Goal: Task Accomplishment & Management: Manage account settings

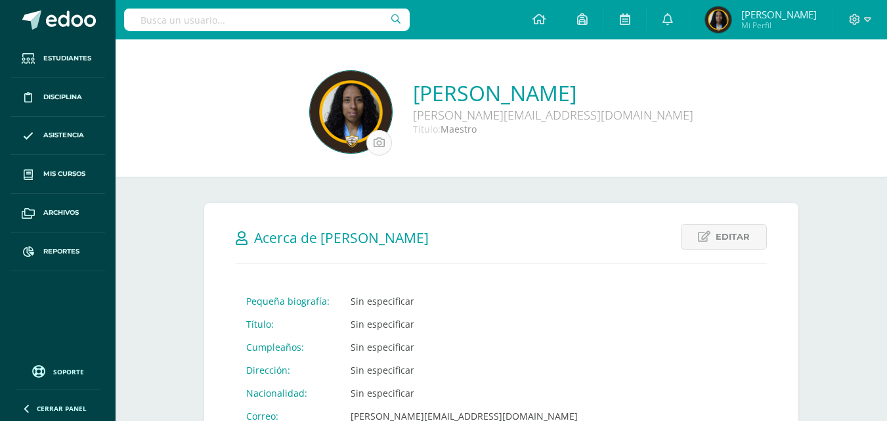
click at [367, 138] on input "file" at bounding box center [379, 143] width 24 height 24
type input "C:\fakepath\WhatsApp Image 2025-08-13 at 9.24.07 AM.jpeg"
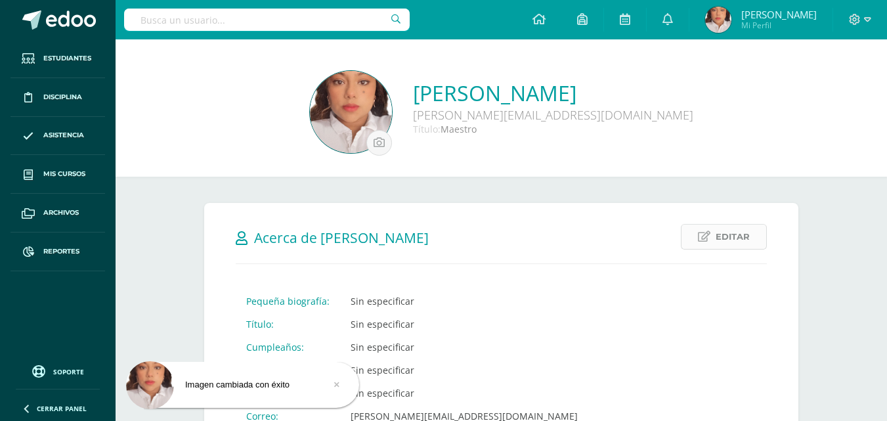
click at [716, 243] on link "Editar" at bounding box center [724, 237] width 86 height 26
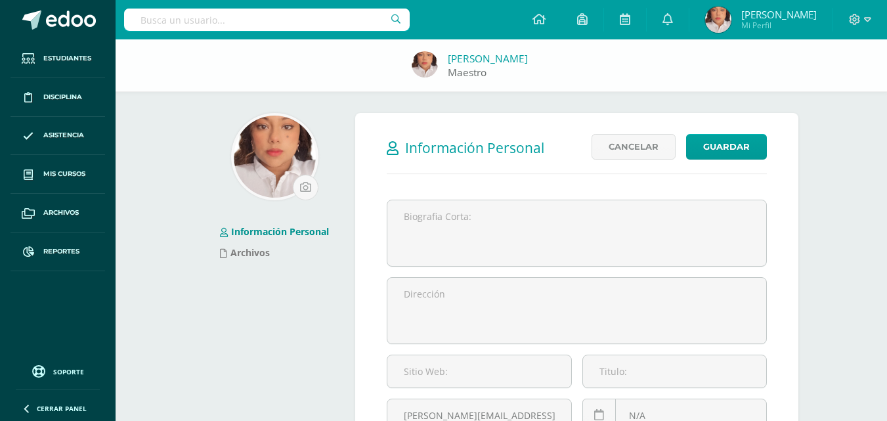
click at [498, 55] on link "[PERSON_NAME]" at bounding box center [488, 59] width 80 height 14
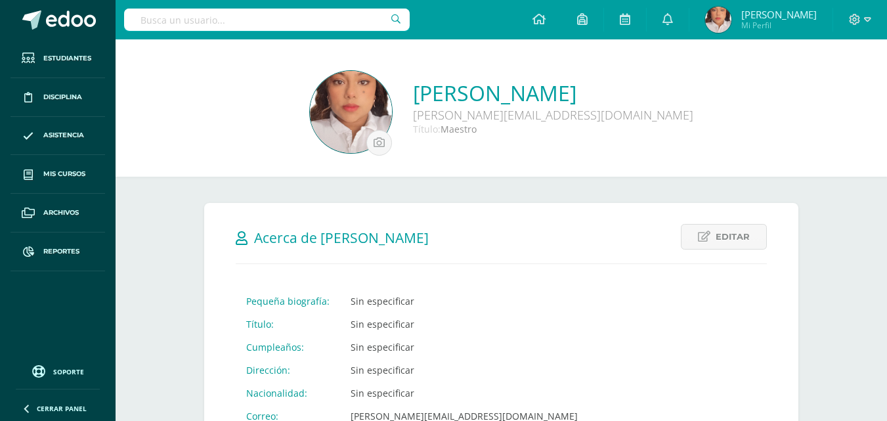
click at [418, 90] on link "Sandra Carolina Cermeño Hernández" at bounding box center [553, 93] width 280 height 28
click at [871, 16] on div at bounding box center [860, 19] width 54 height 39
click at [864, 19] on icon at bounding box center [867, 20] width 7 height 12
click at [840, 70] on span "Configuración" at bounding box center [827, 70] width 61 height 12
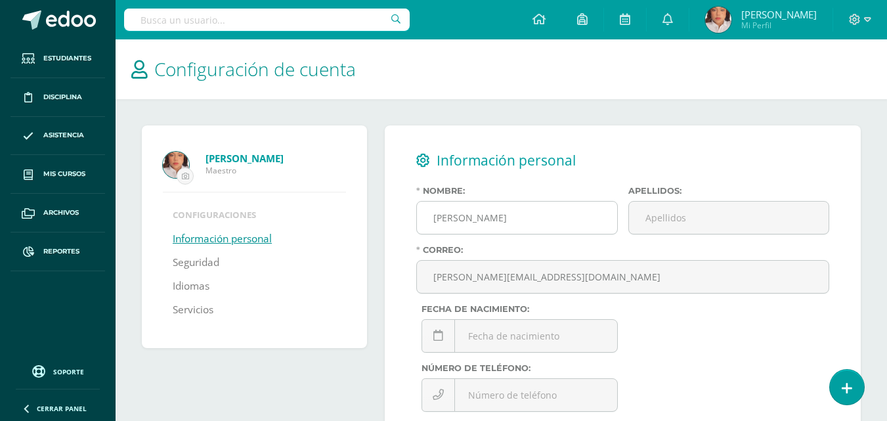
click at [575, 217] on input "[PERSON_NAME]" at bounding box center [517, 218] width 200 height 32
click at [575, 217] on input "Sandra Carolina Cermeño Hernández" at bounding box center [517, 218] width 200 height 32
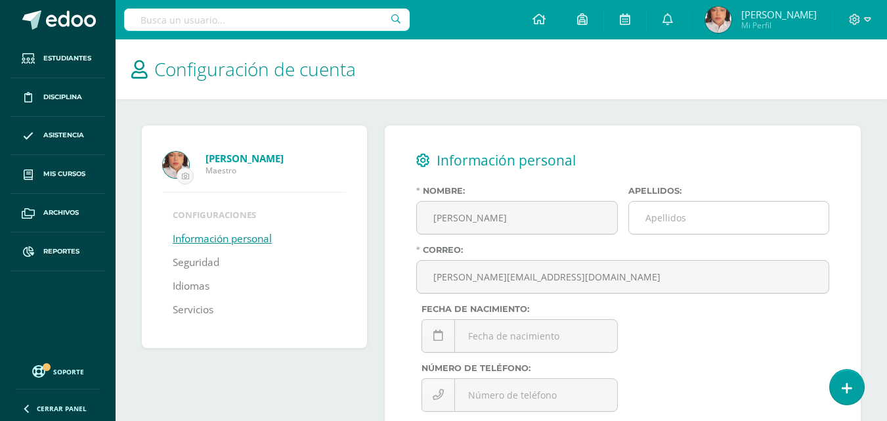
type input "[PERSON_NAME]"
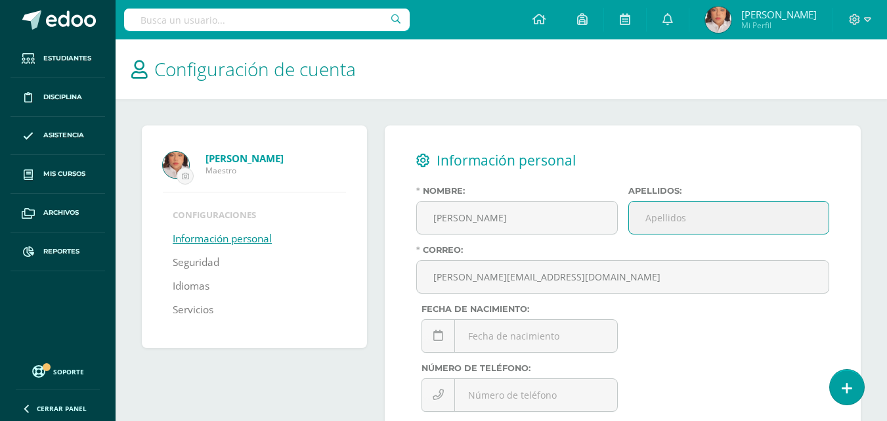
click at [684, 215] on input "Apellidos:" at bounding box center [729, 218] width 200 height 32
type input "Pensamiento"
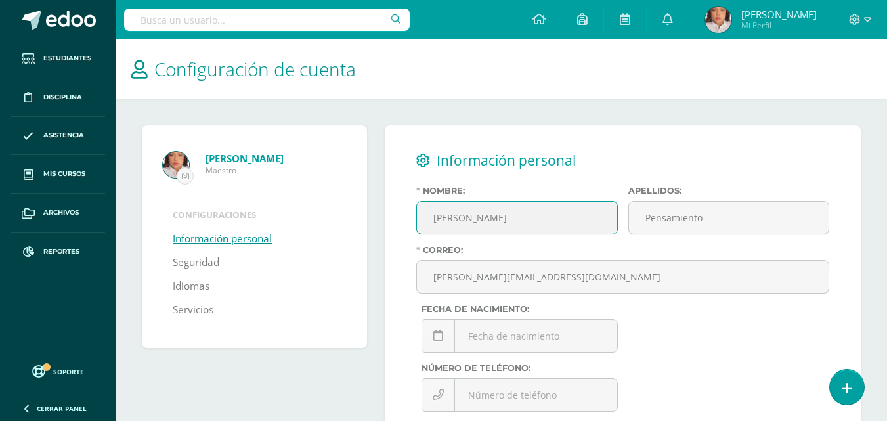
drag, startPoint x: 582, startPoint y: 227, endPoint x: 476, endPoint y: 220, distance: 105.9
click at [476, 220] on input "[PERSON_NAME]" at bounding box center [517, 218] width 200 height 32
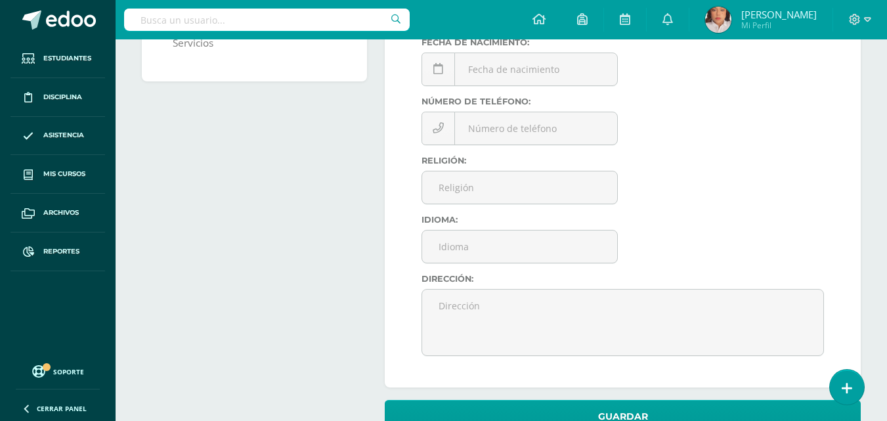
scroll to position [282, 0]
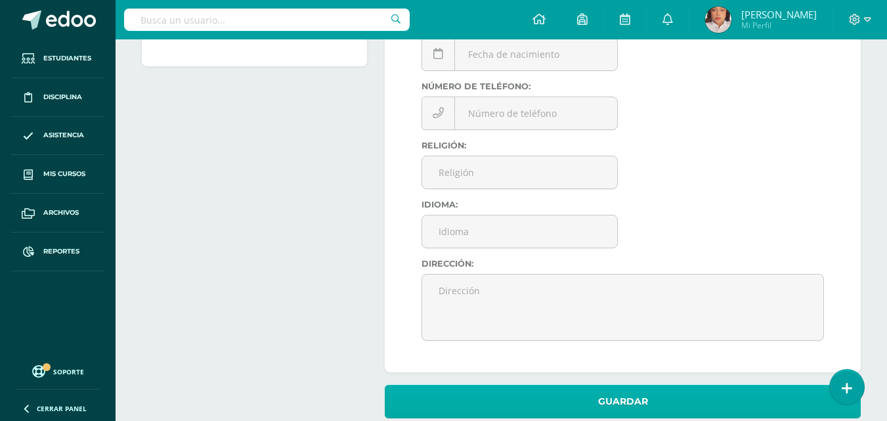
type input "[PERSON_NAME]"
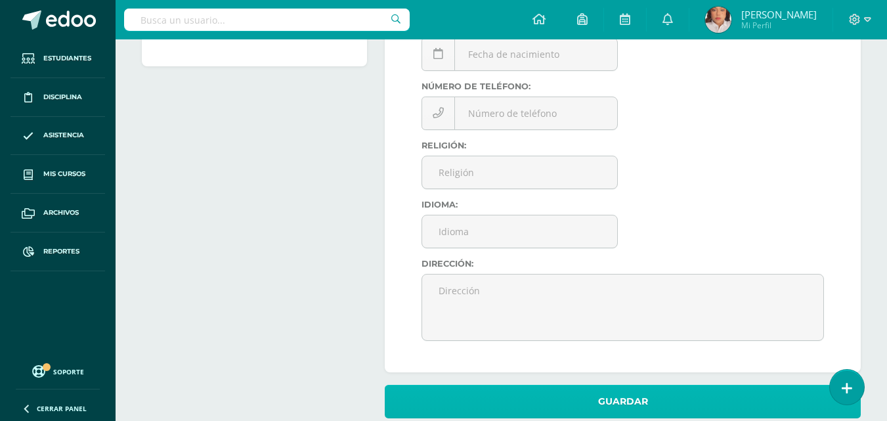
click at [551, 397] on button "Guardar" at bounding box center [623, 401] width 476 height 33
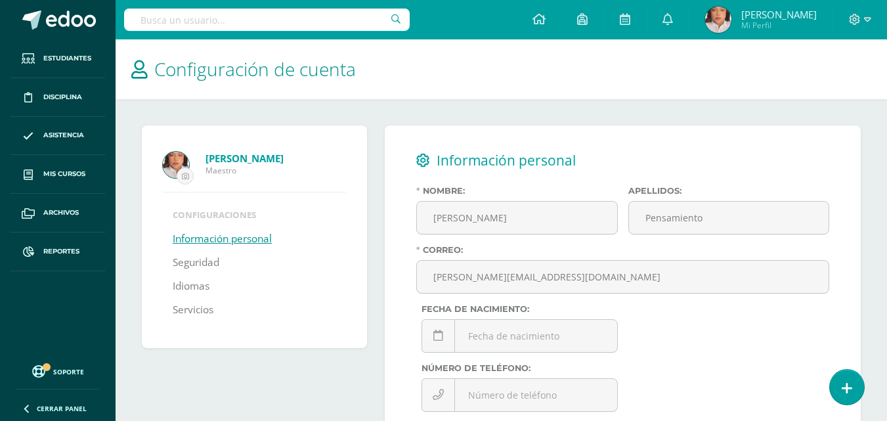
click at [732, 11] on img at bounding box center [718, 20] width 26 height 26
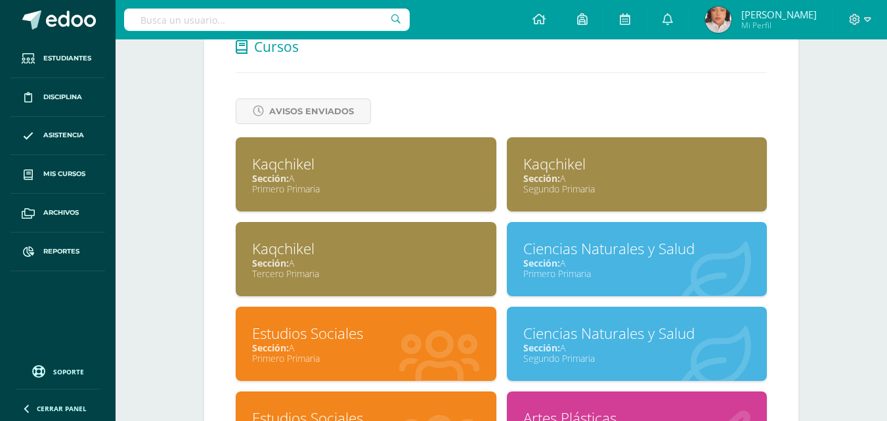
scroll to position [522, 0]
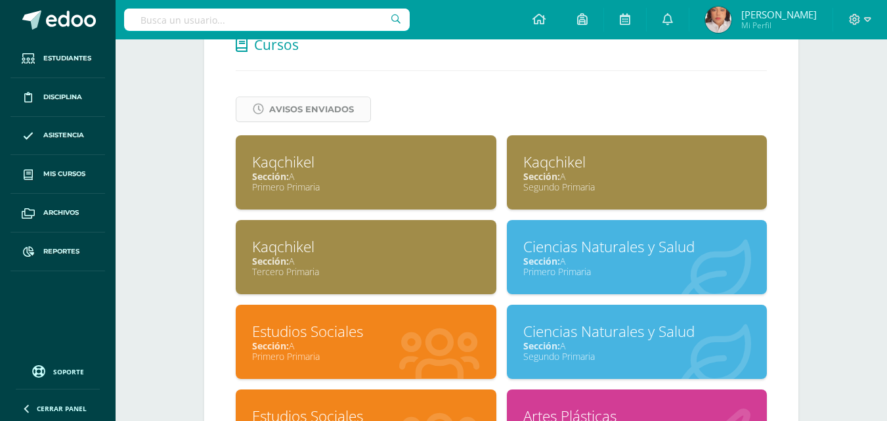
click at [325, 100] on span "Avisos Enviados" at bounding box center [311, 109] width 85 height 24
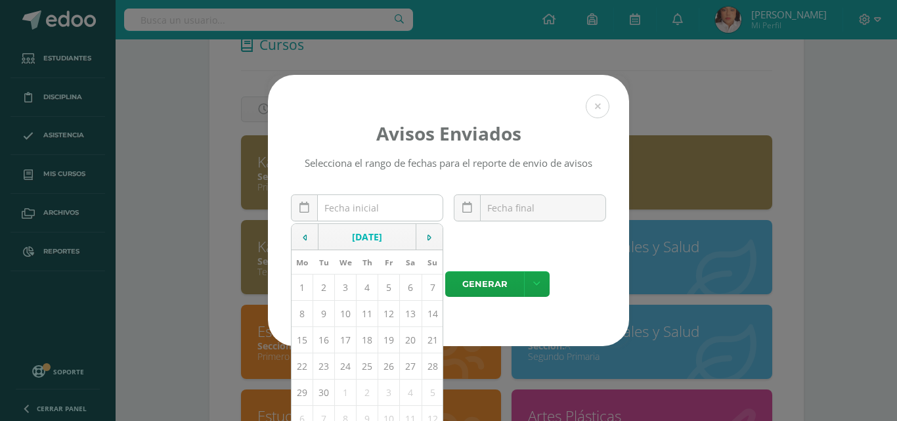
click at [365, 210] on input "text" at bounding box center [367, 208] width 151 height 26
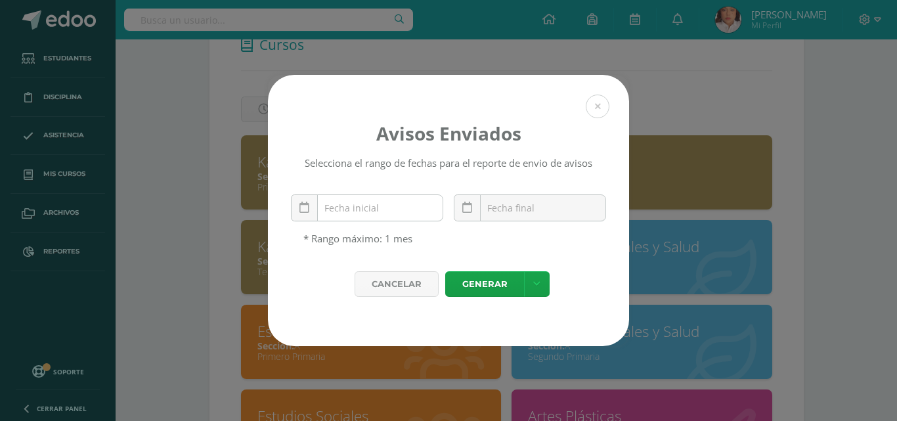
click at [365, 210] on input "text" at bounding box center [367, 208] width 151 height 26
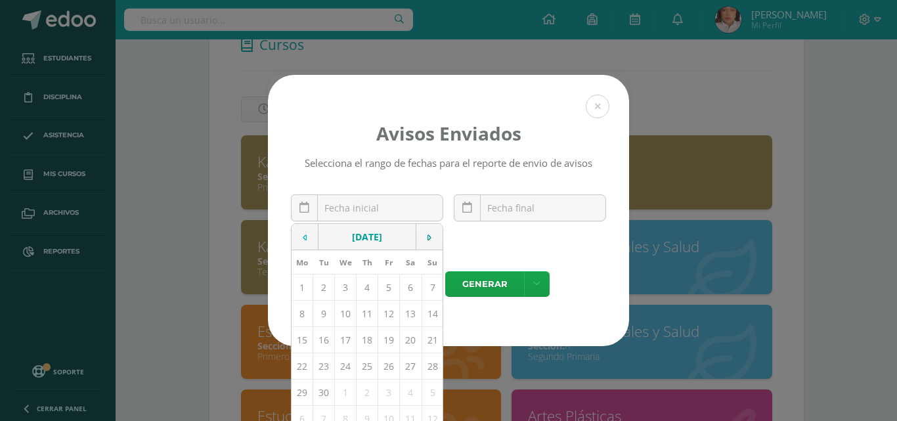
click at [298, 243] on td at bounding box center [305, 237] width 27 height 26
click at [422, 365] on td "24" at bounding box center [433, 366] width 22 height 26
type input "2025-08-24"
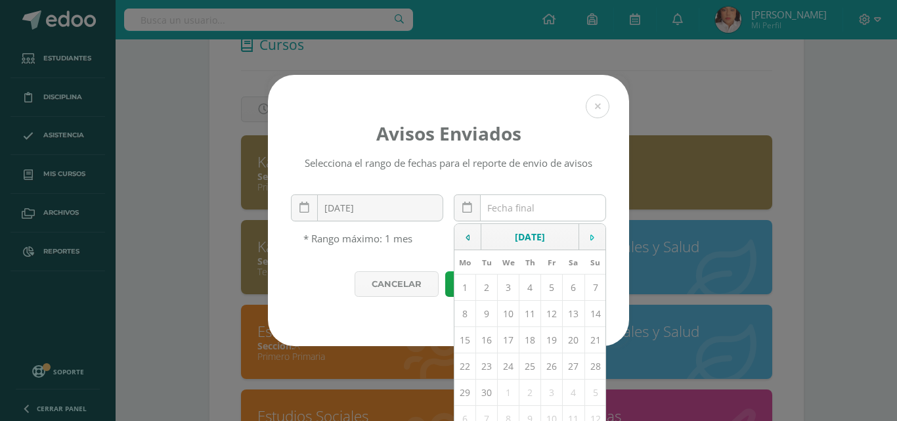
click at [581, 213] on input "text" at bounding box center [529, 208] width 151 height 26
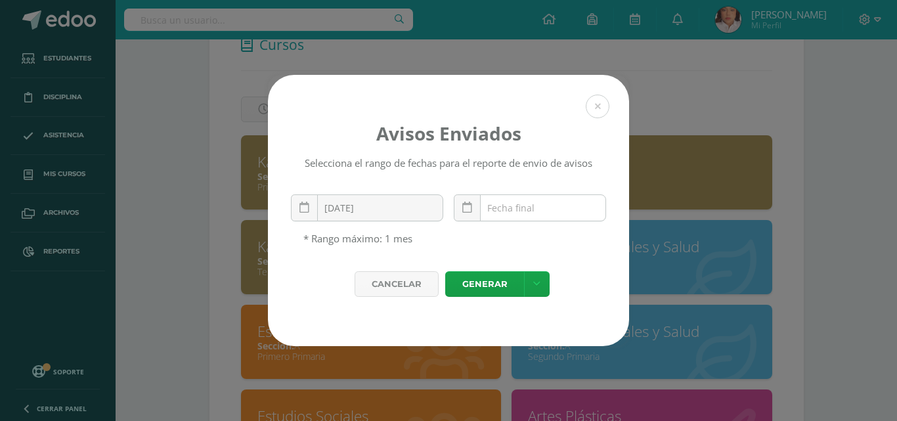
click at [581, 213] on input "text" at bounding box center [529, 208] width 151 height 26
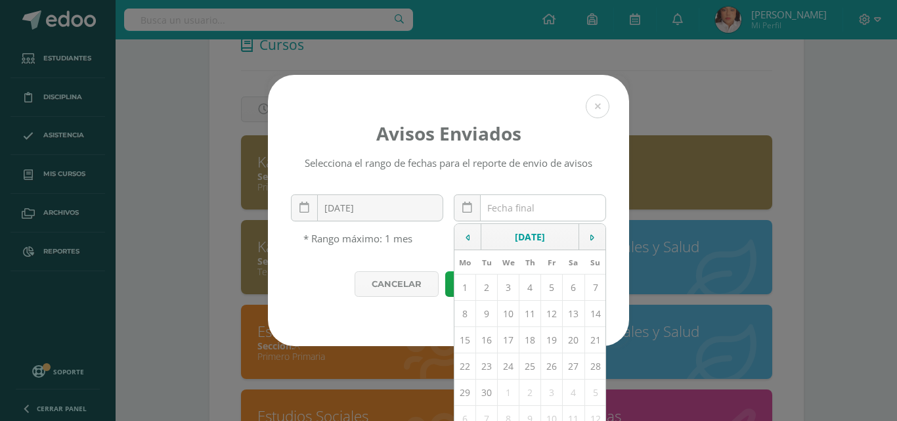
click at [581, 213] on input "text" at bounding box center [529, 208] width 151 height 26
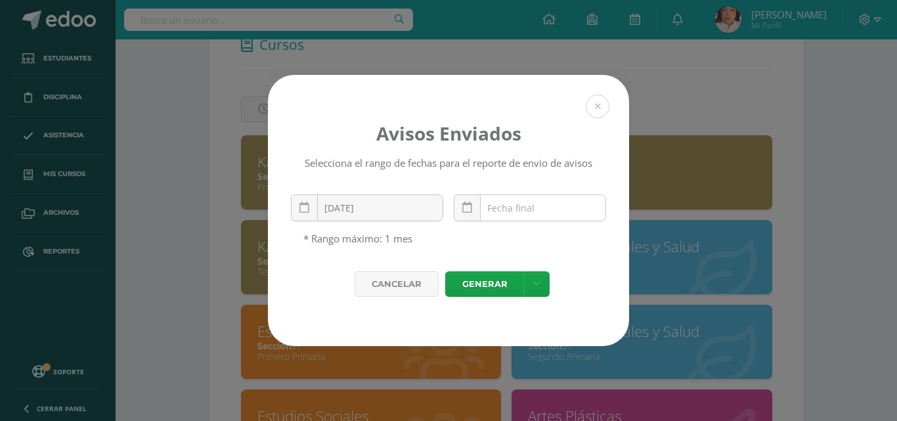
click at [581, 213] on input "text" at bounding box center [529, 208] width 151 height 26
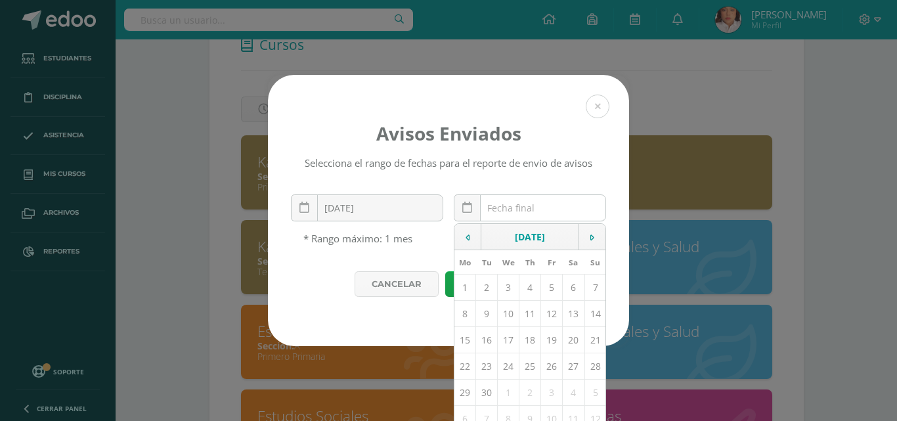
click at [581, 213] on input "text" at bounding box center [529, 208] width 151 height 26
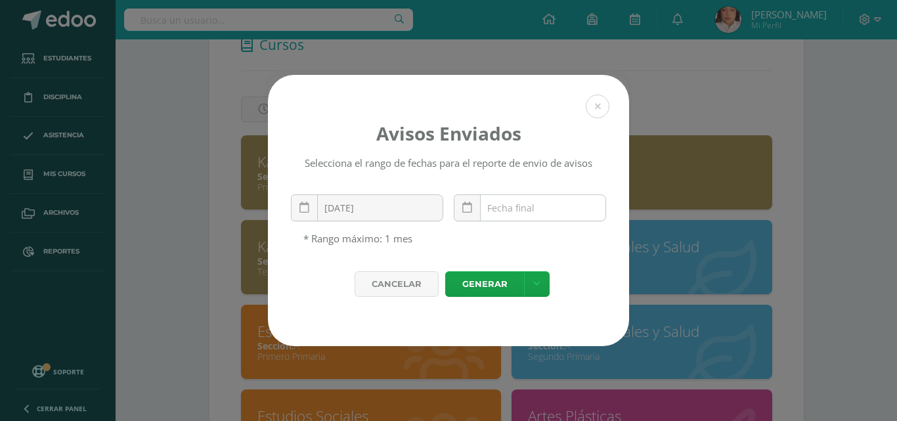
click at [584, 216] on input "text" at bounding box center [529, 208] width 151 height 26
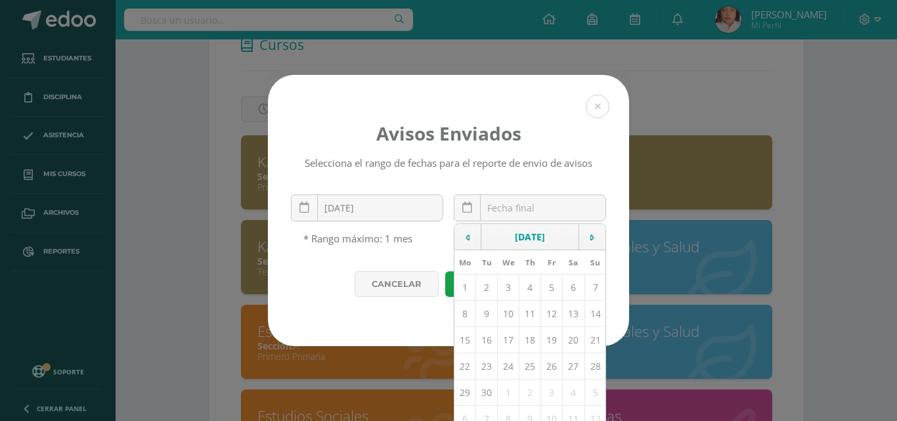
click at [487, 321] on td "9" at bounding box center [487, 314] width 22 height 26
type input "2025-09-09"
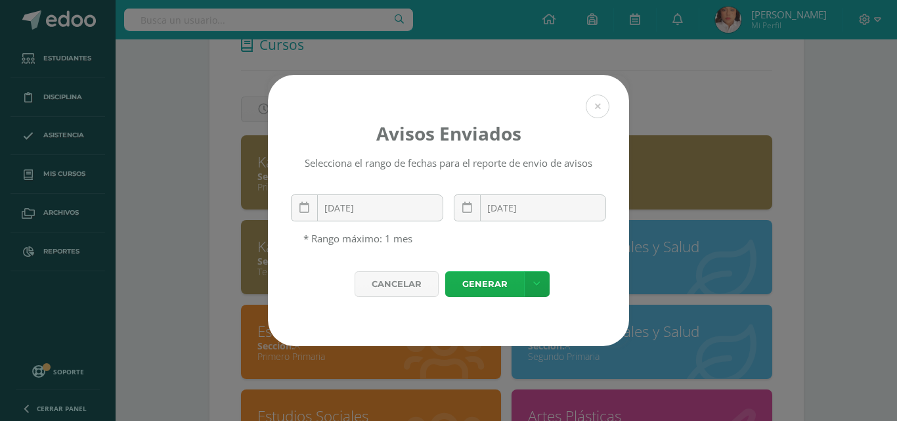
click at [506, 297] on link "Generar" at bounding box center [484, 284] width 79 height 26
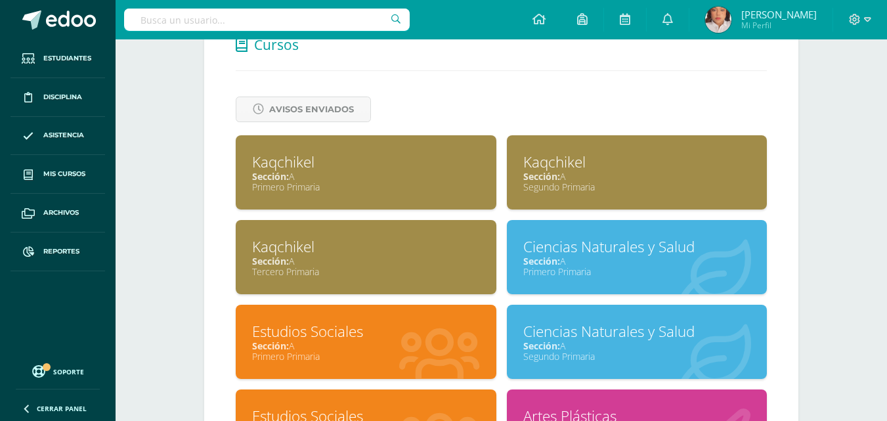
click at [296, 18] on input "text" at bounding box center [267, 20] width 286 height 22
paste input "Kimberly Yarima López Galindo"
type input "Kimberly Yarima López Galindo"
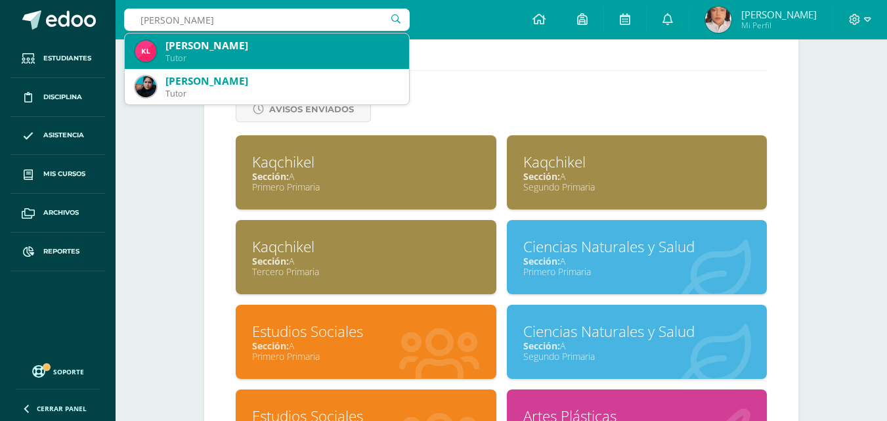
click at [240, 56] on div "Tutor" at bounding box center [282, 58] width 233 height 11
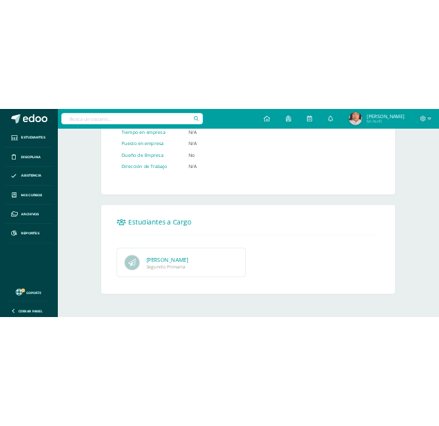
scroll to position [831, 0]
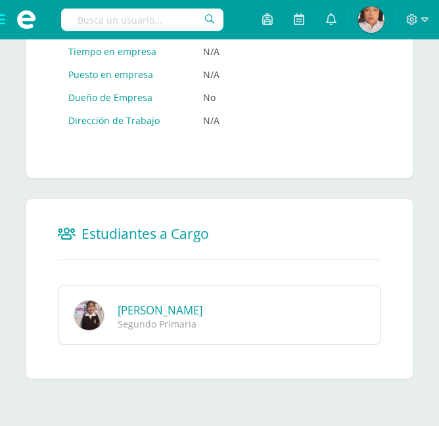
click at [137, 17] on input "text" at bounding box center [142, 20] width 162 height 22
paste input "Rosmin [PERSON_NAME]"
type input "Rosmin [PERSON_NAME]"
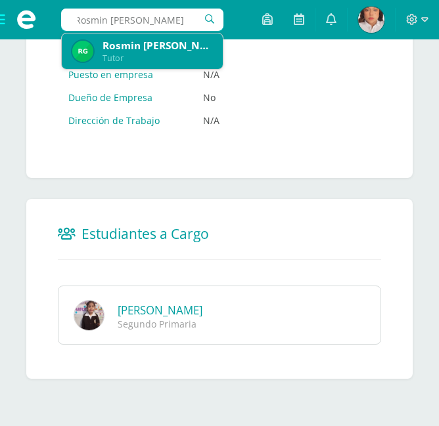
click at [135, 64] on div "Rosmin [PERSON_NAME]" at bounding box center [142, 50] width 140 height 35
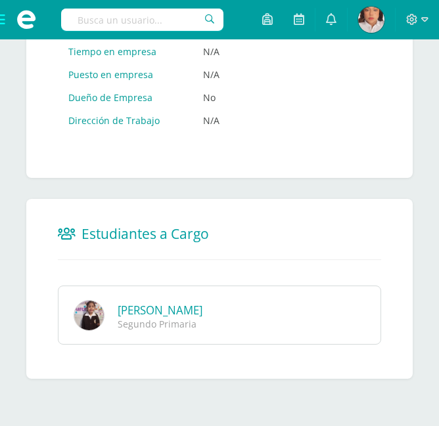
scroll to position [0, 0]
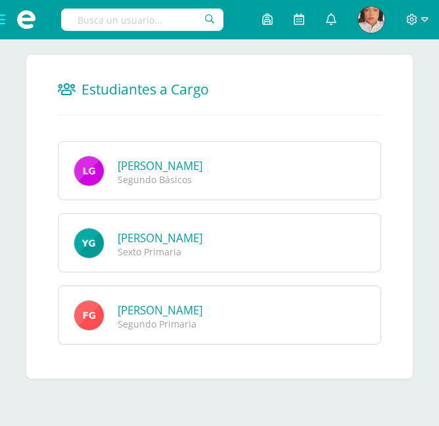
click at [148, 14] on input "text" at bounding box center [142, 20] width 162 height 22
paste input "[PERSON_NAME]"
type input "[PERSON_NAME]"
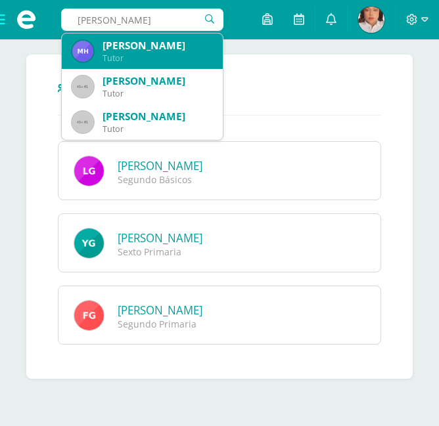
click at [154, 47] on div "[PERSON_NAME]" at bounding box center [157, 46] width 110 height 14
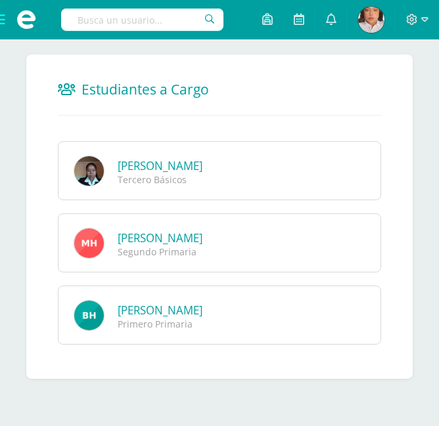
click at [133, 24] on input "text" at bounding box center [142, 20] width 162 height 22
paste input "kathy yax"
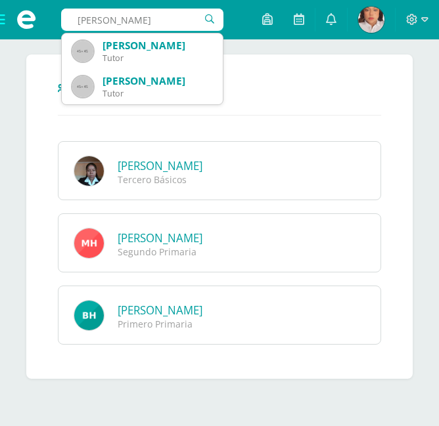
type input "kathy yax"
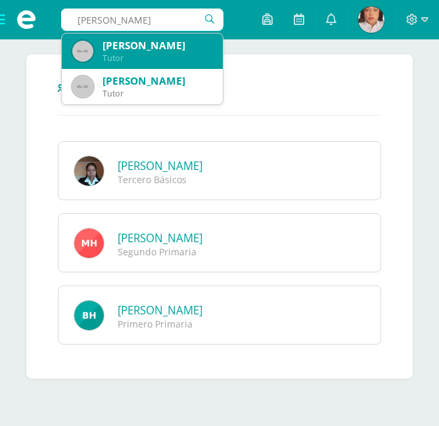
click at [141, 47] on div "Kathy Yax" at bounding box center [157, 46] width 110 height 14
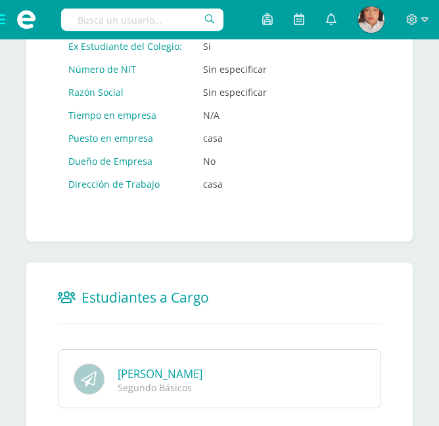
scroll to position [868, 0]
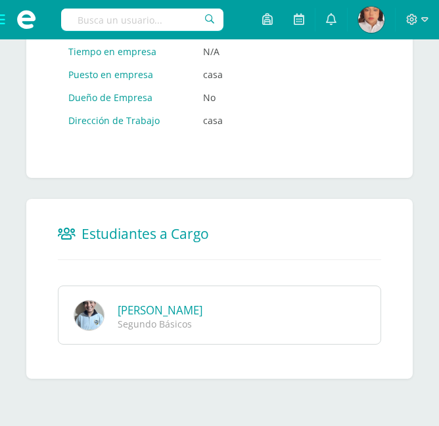
click at [113, 16] on input "text" at bounding box center [142, 20] width 162 height 22
paste input "Jorge Mario Mejia Alvarez"
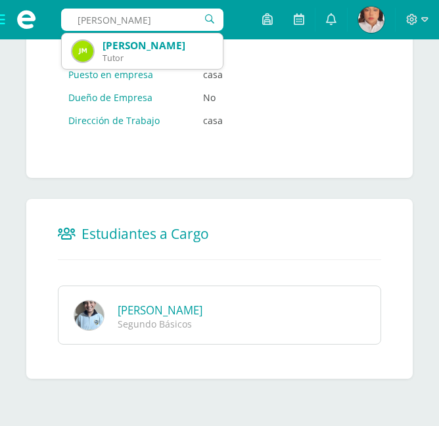
type input "Jorge Mario Mejia Alvarez"
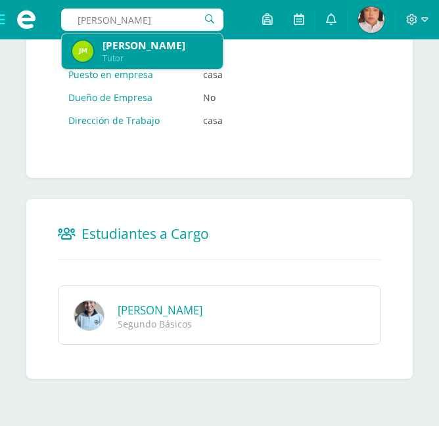
click at [159, 58] on div "Tutor" at bounding box center [157, 58] width 110 height 11
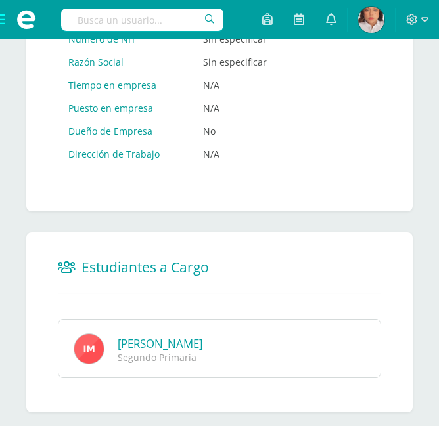
scroll to position [831, 0]
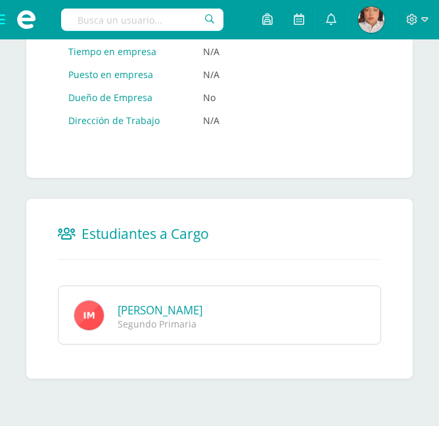
click at [135, 20] on input "text" at bounding box center [142, 20] width 162 height 22
paste input "[PERSON_NAME]"
type input "[PERSON_NAME]"
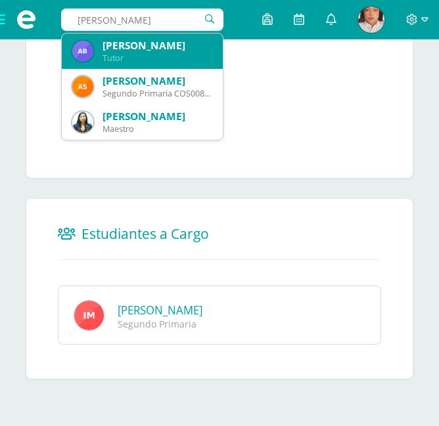
click at [143, 43] on div "[PERSON_NAME]" at bounding box center [157, 46] width 110 height 14
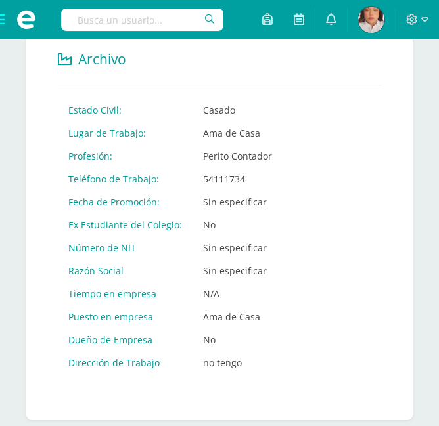
scroll to position [903, 0]
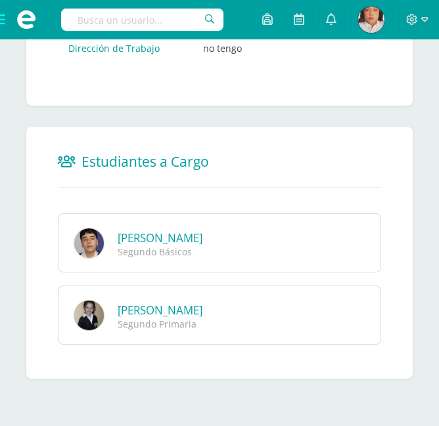
click at [137, 24] on input "text" at bounding box center [142, 20] width 162 height 22
paste input "[PERSON_NAME] [PERSON_NAME]"
type input "[PERSON_NAME] [PERSON_NAME]"
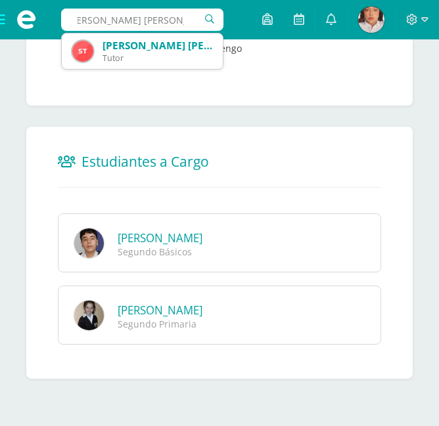
click at [142, 47] on div "[PERSON_NAME] [PERSON_NAME]" at bounding box center [157, 46] width 110 height 14
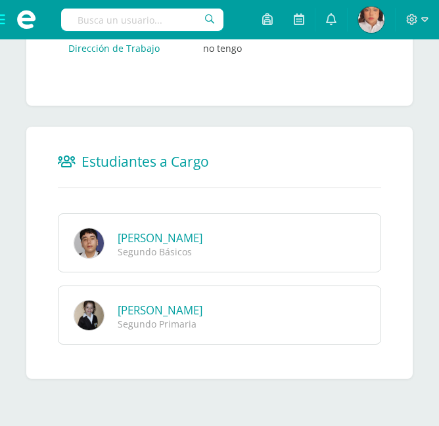
scroll to position [0, 0]
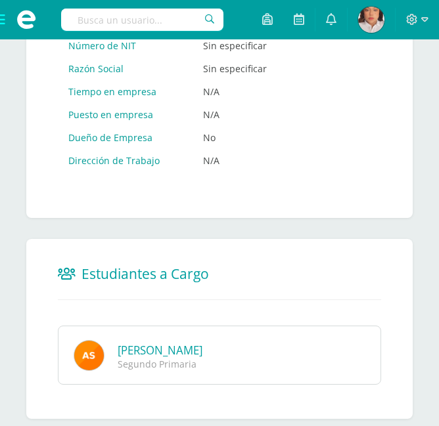
scroll to position [856, 0]
